Goal: Information Seeking & Learning: Understand process/instructions

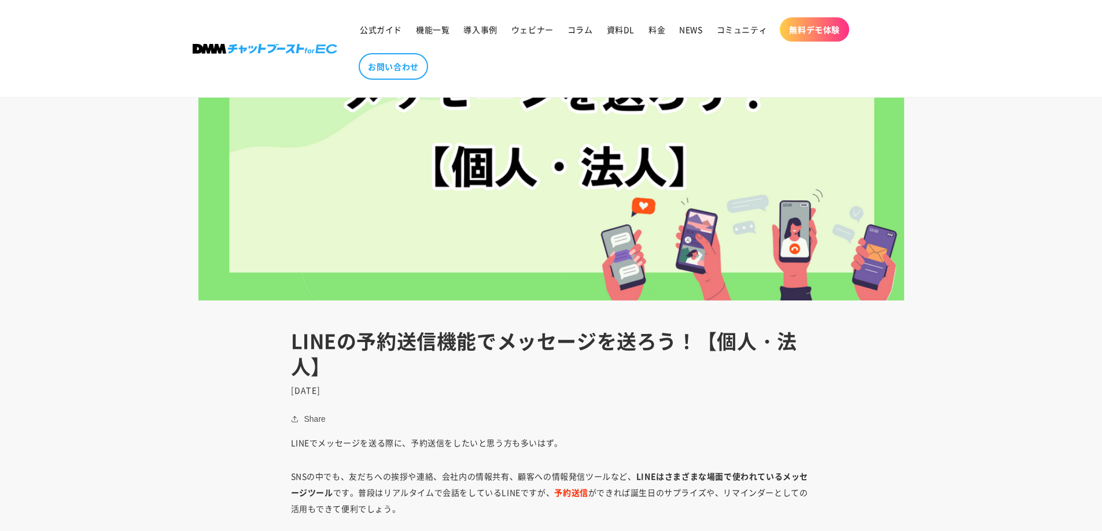
scroll to position [231, 0]
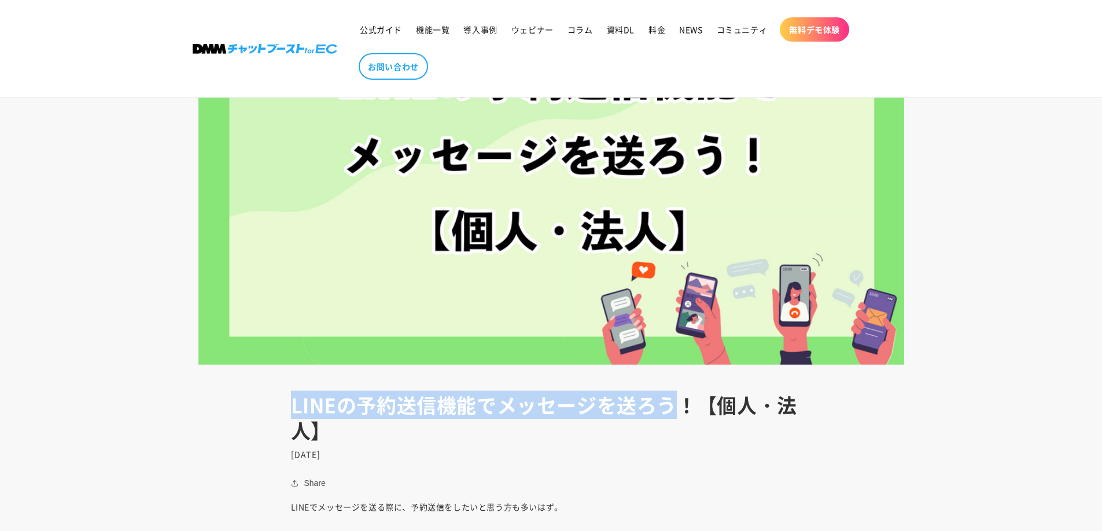
drag, startPoint x: 276, startPoint y: 409, endPoint x: 681, endPoint y: 408, distance: 404.8
click at [681, 408] on header "LINEの予約送信機能でメッセージを送ろう！【個人・法人】 [DATE]" at bounding box center [551, 426] width 578 height 67
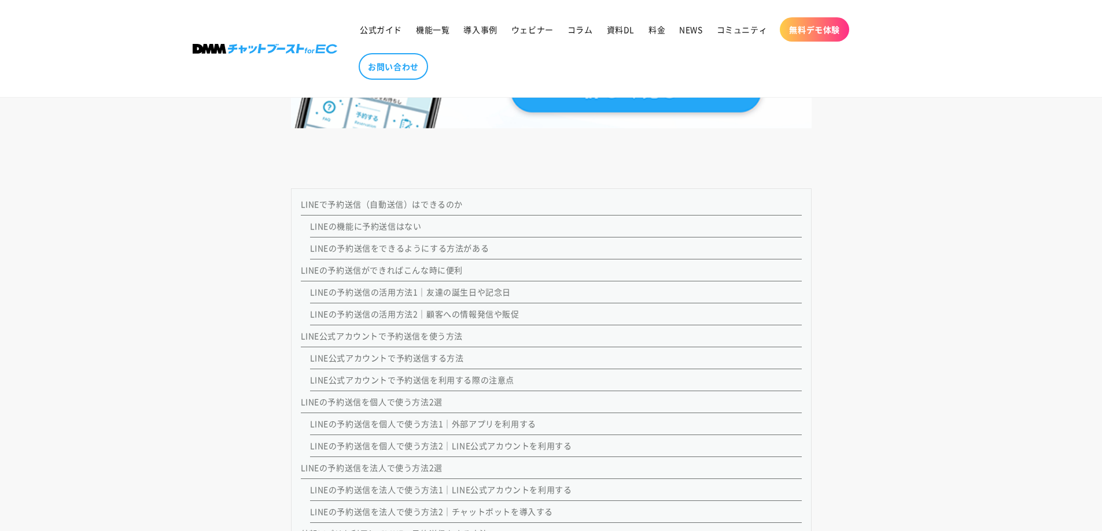
scroll to position [983, 0]
click at [442, 208] on link "LINEで予約送信（自動送信）はできるのか" at bounding box center [382, 205] width 162 height 12
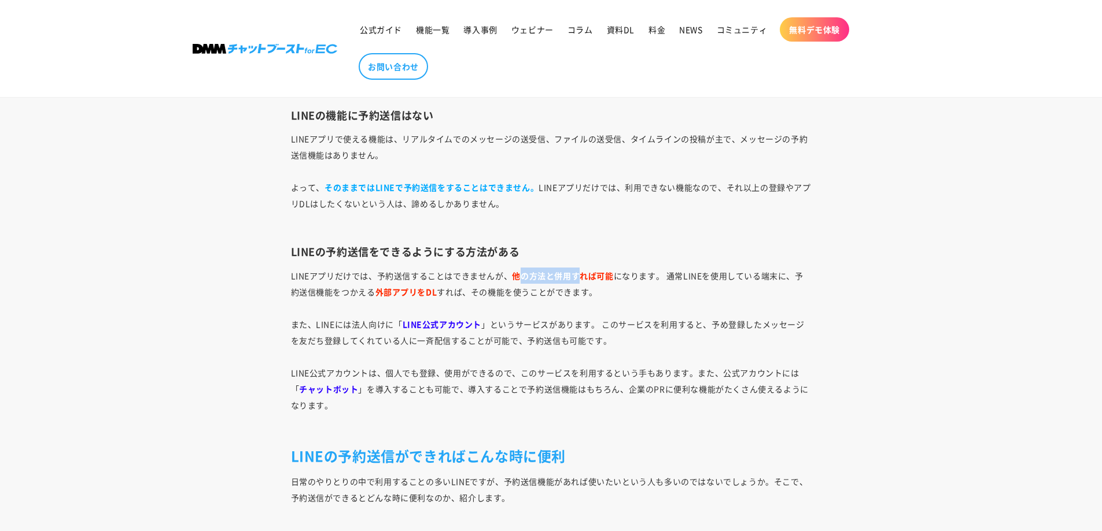
drag, startPoint x: 522, startPoint y: 278, endPoint x: 612, endPoint y: 275, distance: 90.2
click at [590, 276] on strong "他の方法と併用すれば可能" at bounding box center [562, 276] width 101 height 12
click at [626, 275] on p "LINEアプリだけでは、予約送信することはできませんが、 他の方法と併用すれば可能 になります。 通常LINEを使用している端末に、予約送信機能をつかえる 外…" at bounding box center [551, 349] width 520 height 162
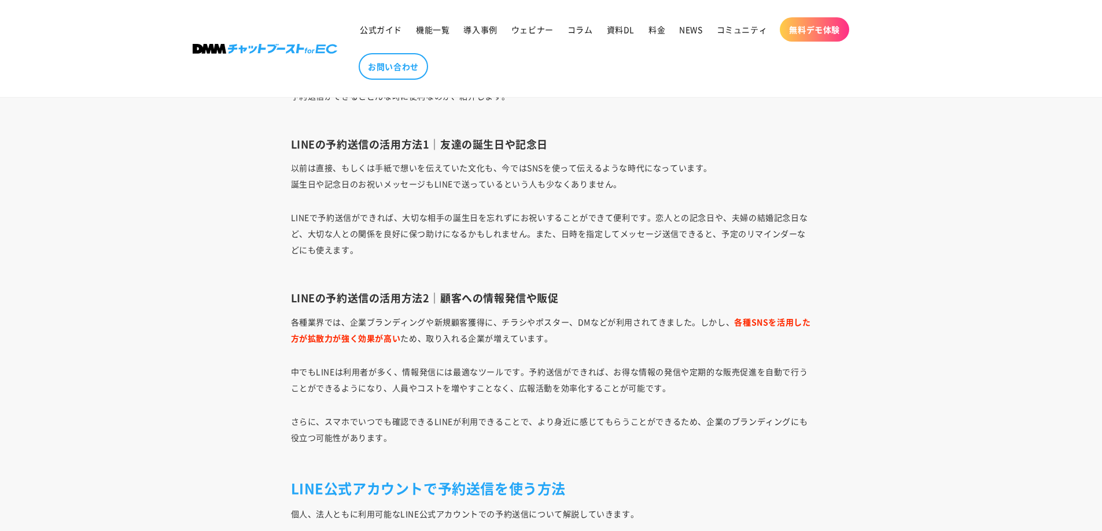
scroll to position [2255, 0]
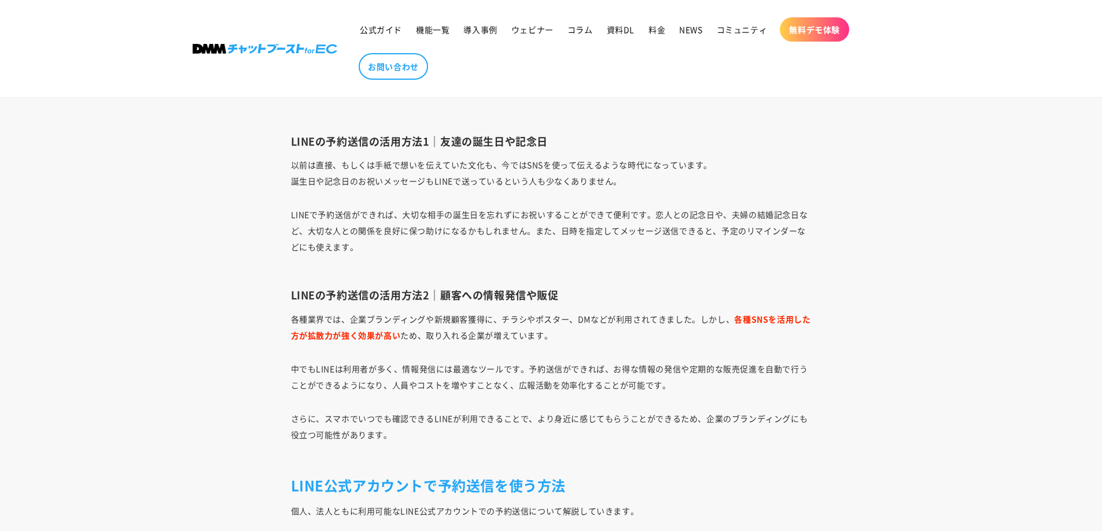
drag, startPoint x: 721, startPoint y: 420, endPoint x: 804, endPoint y: 469, distance: 96.7
click at [721, 420] on p "さらに、スマホでいつでも確認できるLINEが利用できることで、より身近に感じてもらうことができるため、企業のブランディングにも役立つ可能性があります。" at bounding box center [551, 435] width 520 height 49
